Goal: Entertainment & Leisure: Consume media (video, audio)

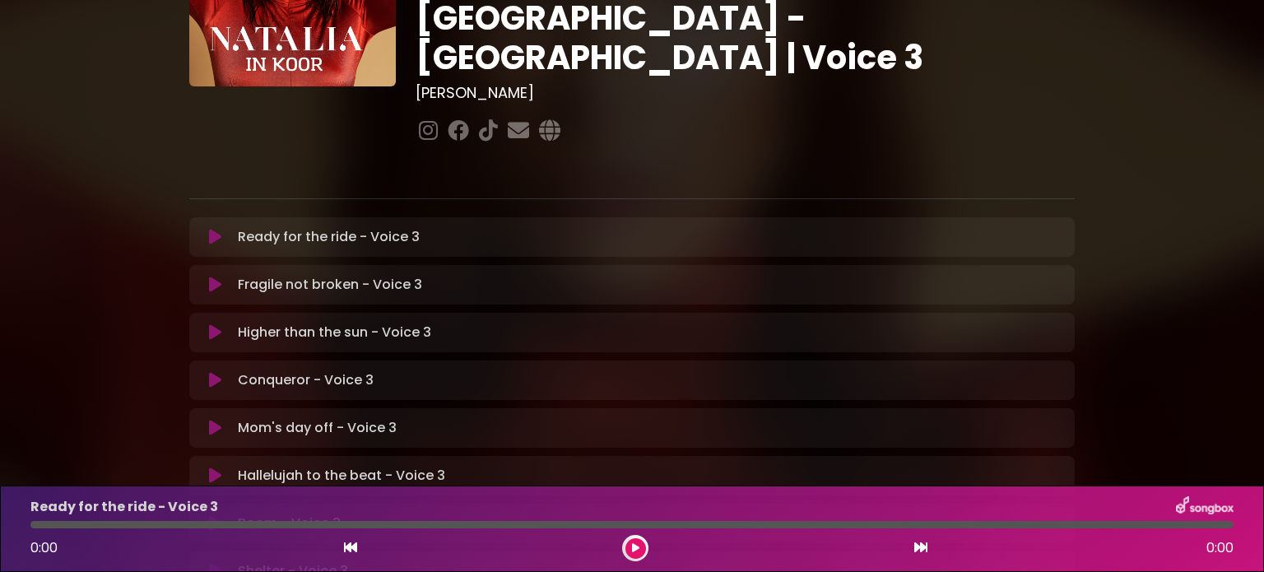
scroll to position [180, 0]
click at [216, 371] on icon at bounding box center [215, 379] width 12 height 16
click at [215, 371] on icon at bounding box center [215, 379] width 12 height 16
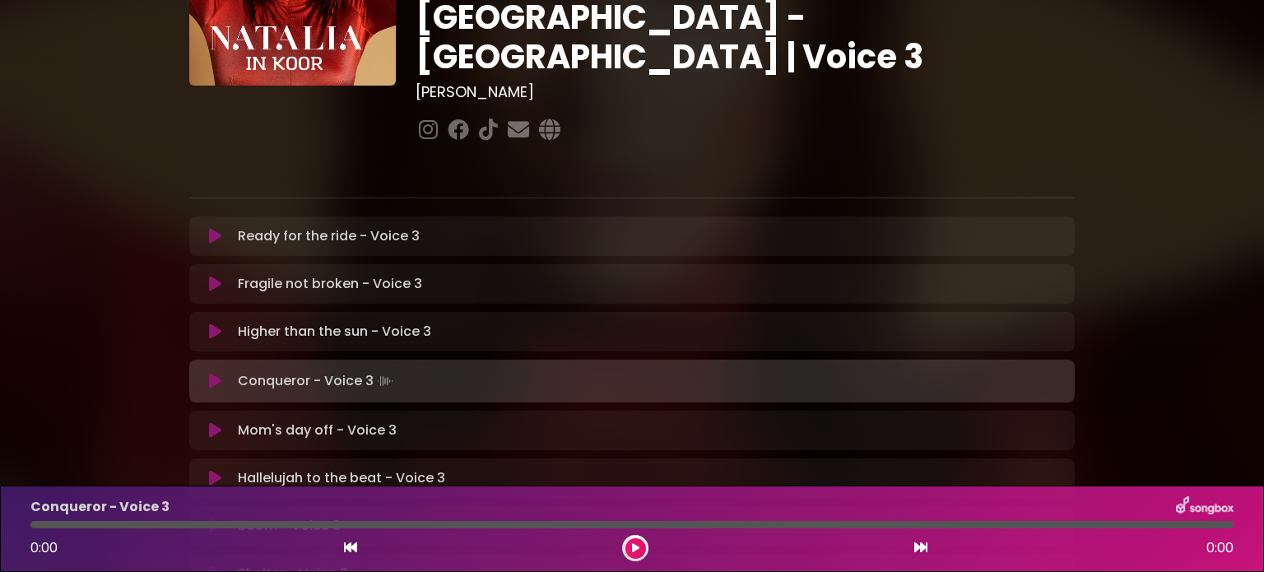
click at [630, 551] on button at bounding box center [635, 548] width 21 height 21
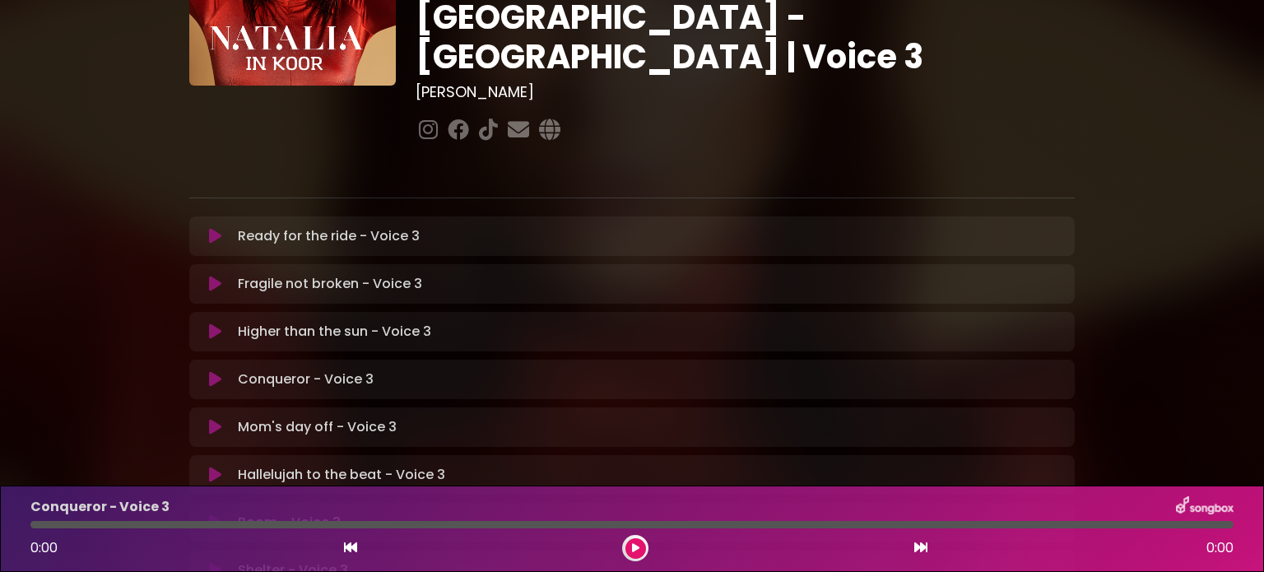
click at [630, 551] on button at bounding box center [635, 548] width 21 height 21
click at [213, 371] on icon at bounding box center [215, 379] width 12 height 16
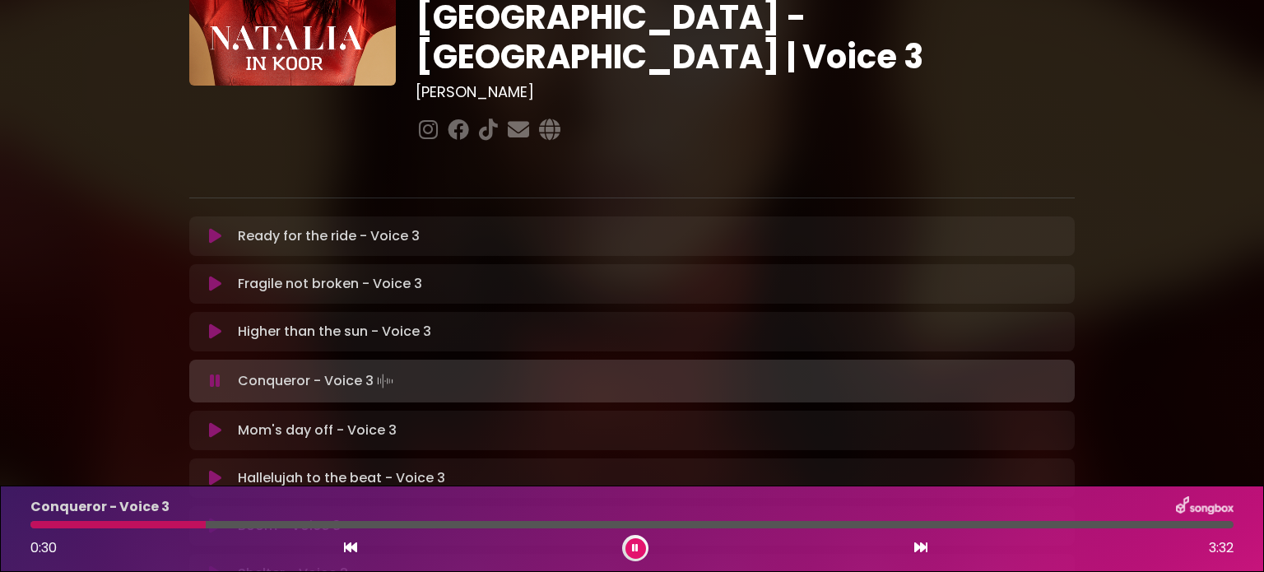
click at [1159, 50] on div "[PERSON_NAME] in [GEOGRAPHIC_DATA] | [GEOGRAPHIC_DATA] 1 - [GEOGRAPHIC_DATA] - …" at bounding box center [632, 326] width 1086 height 973
click at [864, 524] on div at bounding box center [461, 524] width 862 height 7
click at [882, 523] on div at bounding box center [479, 524] width 899 height 7
click at [866, 520] on div "Conqueror - Voice 3 2:34 3:32" at bounding box center [632, 528] width 1223 height 65
drag, startPoint x: 903, startPoint y: 522, endPoint x: 829, endPoint y: 521, distance: 73.2
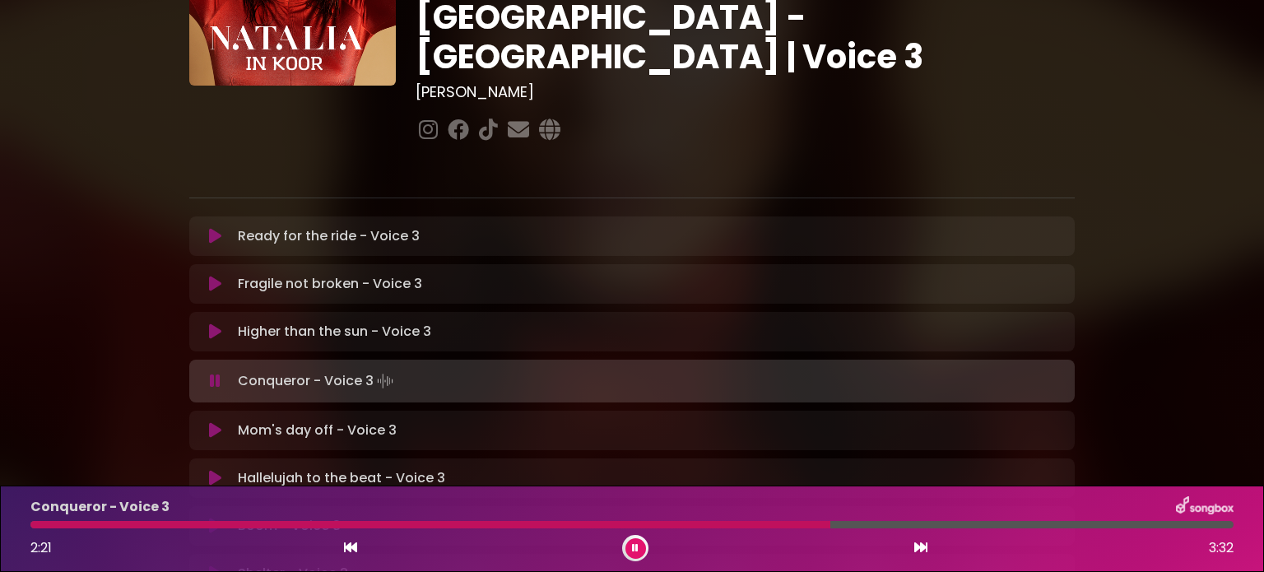
click at [829, 521] on div at bounding box center [430, 524] width 800 height 7
click at [817, 516] on div "Conqueror - Voice 3" at bounding box center [632, 506] width 1223 height 21
drag, startPoint x: 848, startPoint y: 519, endPoint x: 799, endPoint y: 522, distance: 48.6
click at [799, 522] on div "Conqueror - Voice 3 2:25 3:32" at bounding box center [632, 528] width 1223 height 65
click at [803, 523] on div at bounding box center [631, 524] width 1203 height 7
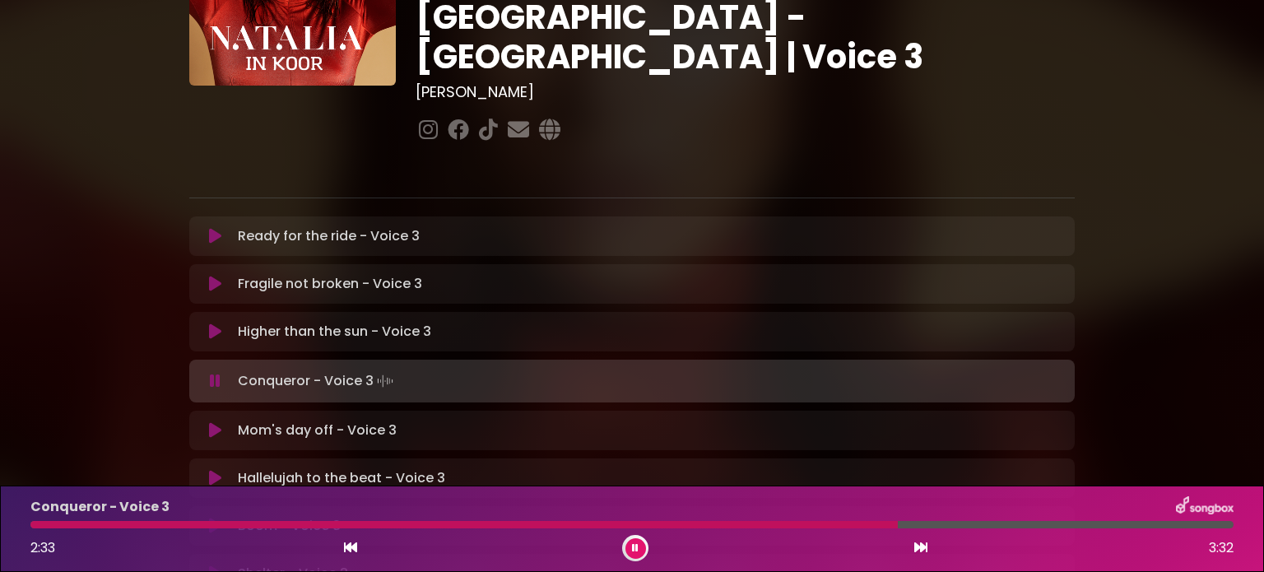
click at [823, 521] on div at bounding box center [463, 524] width 867 height 7
click at [802, 522] on div at bounding box center [430, 524] width 800 height 7
click at [820, 528] on div at bounding box center [454, 524] width 849 height 7
click at [815, 514] on div "Conqueror - Voice 3" at bounding box center [632, 506] width 1223 height 21
click at [814, 524] on div at bounding box center [437, 524] width 814 height 7
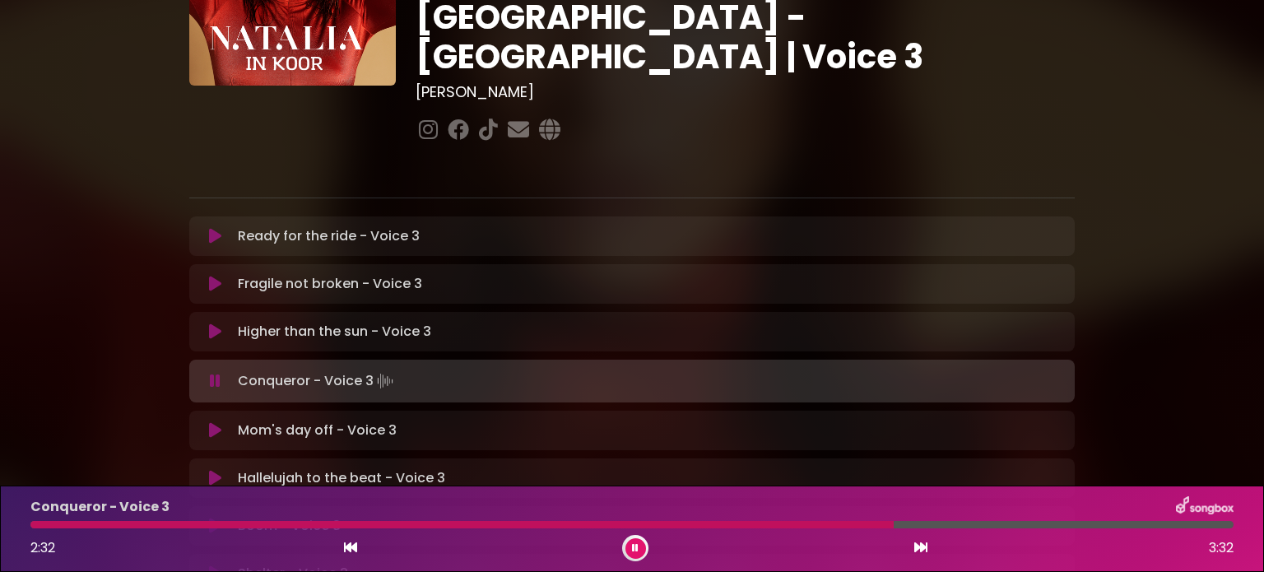
click at [795, 527] on div at bounding box center [631, 524] width 1203 height 7
click at [774, 523] on div at bounding box center [456, 524] width 853 height 7
click at [729, 524] on div at bounding box center [463, 524] width 866 height 7
click at [775, 523] on div at bounding box center [468, 524] width 876 height 7
click at [810, 529] on div "Conqueror - Voice 3 2:32 3:32" at bounding box center [632, 528] width 1223 height 65
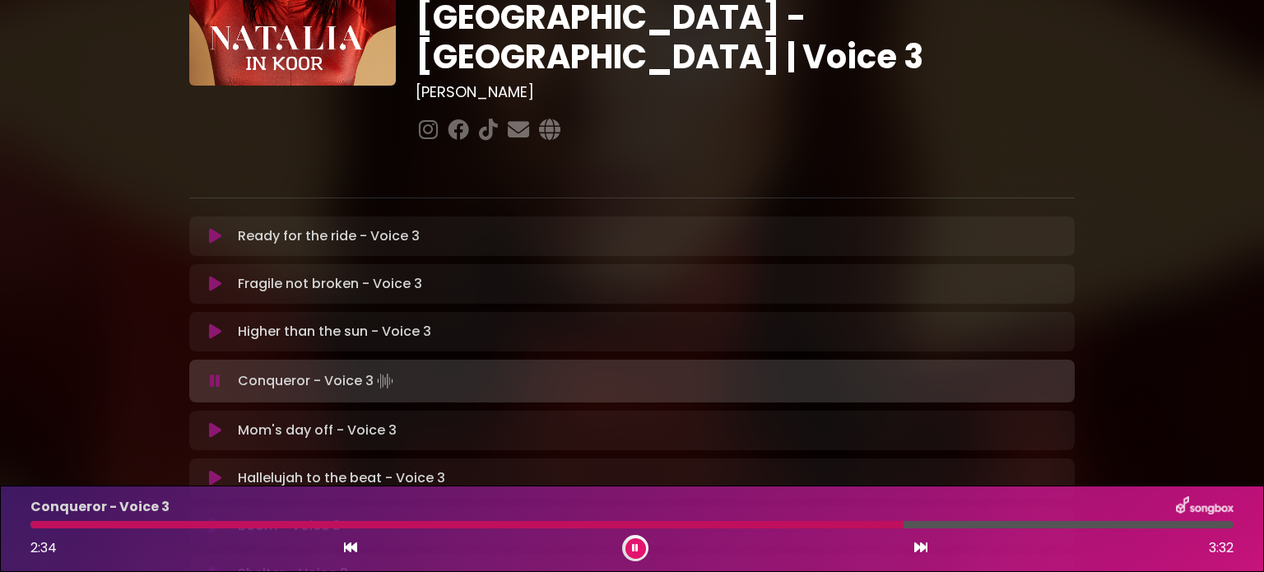
click at [789, 523] on div at bounding box center [466, 524] width 873 height 7
click at [638, 548] on icon at bounding box center [635, 548] width 7 height 10
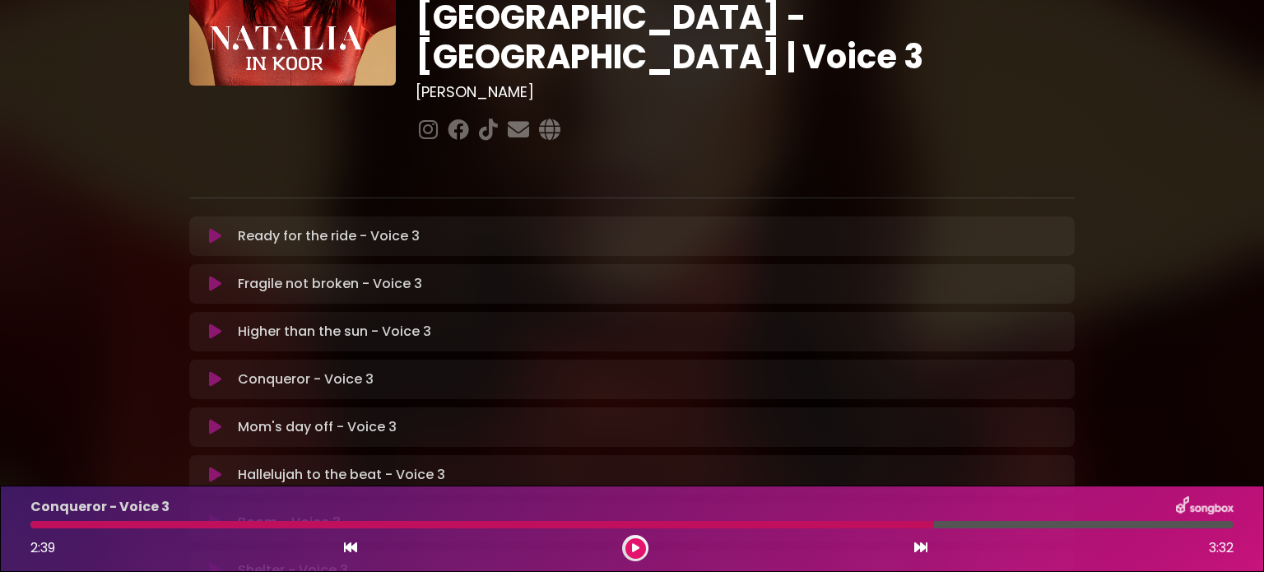
click at [843, 527] on div at bounding box center [482, 524] width 904 height 7
click at [843, 526] on div at bounding box center [482, 524] width 904 height 7
drag, startPoint x: 935, startPoint y: 526, endPoint x: 810, endPoint y: 552, distance: 127.8
click at [810, 552] on div "Conqueror - Voice 3 2:39 3:32" at bounding box center [632, 528] width 1223 height 65
click at [853, 526] on div at bounding box center [482, 524] width 904 height 7
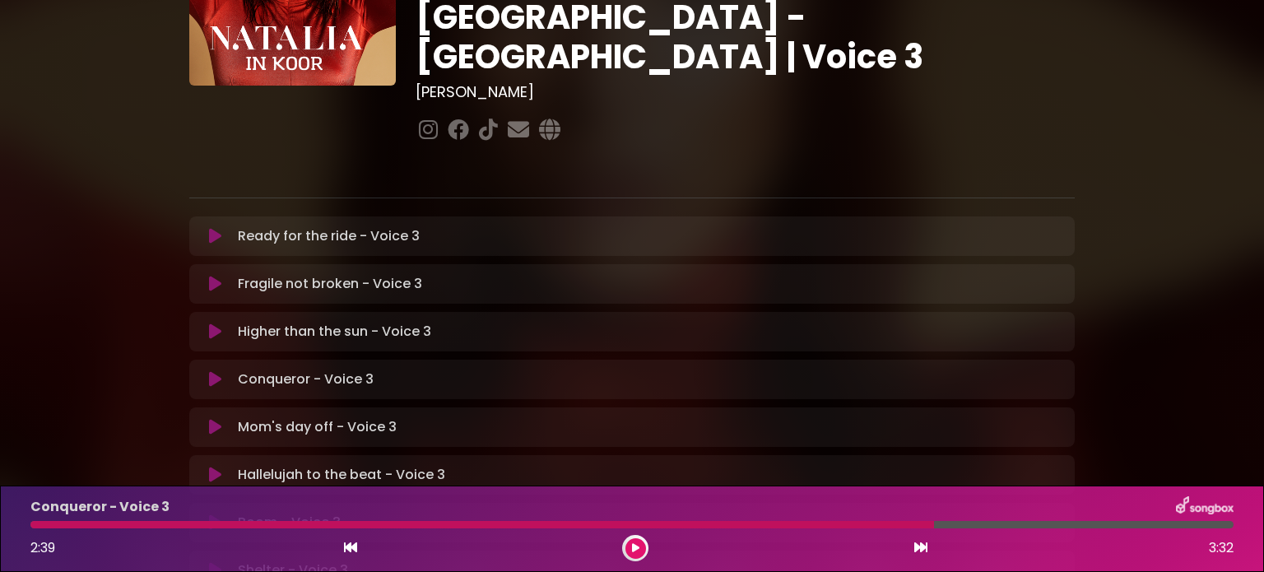
click at [853, 526] on div at bounding box center [482, 524] width 904 height 7
click at [635, 547] on icon at bounding box center [635, 548] width 7 height 10
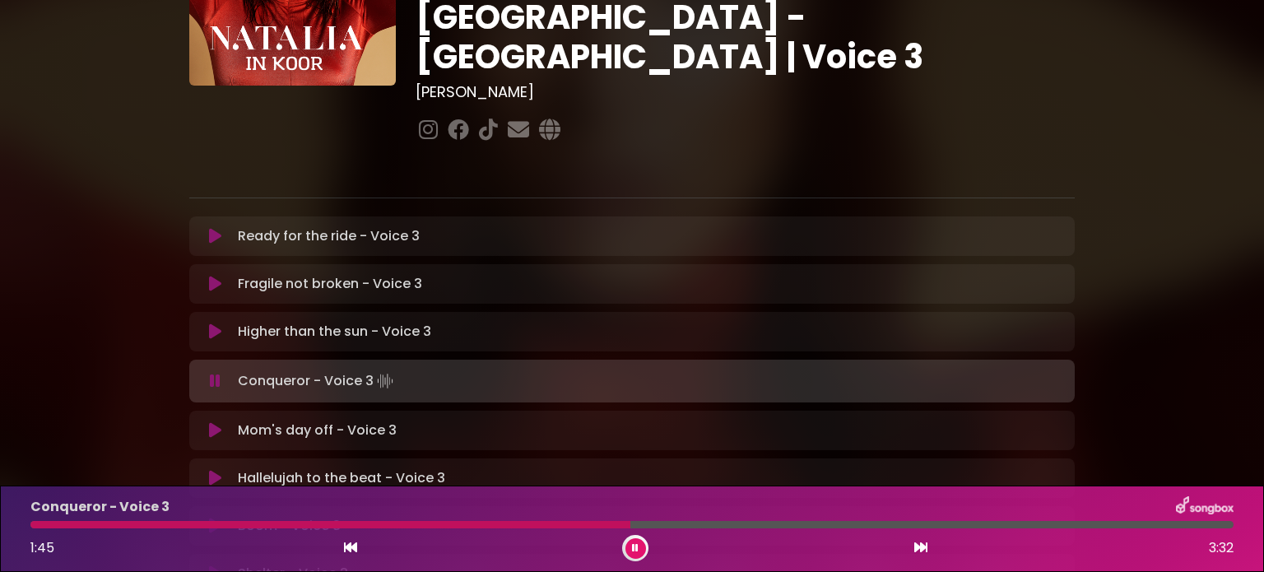
click at [629, 542] on button at bounding box center [635, 548] width 21 height 21
